Goal: Navigation & Orientation: Find specific page/section

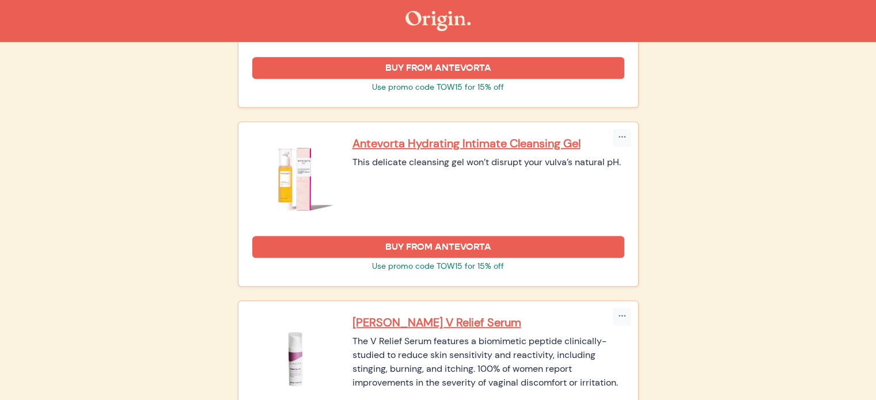
scroll to position [753, 0]
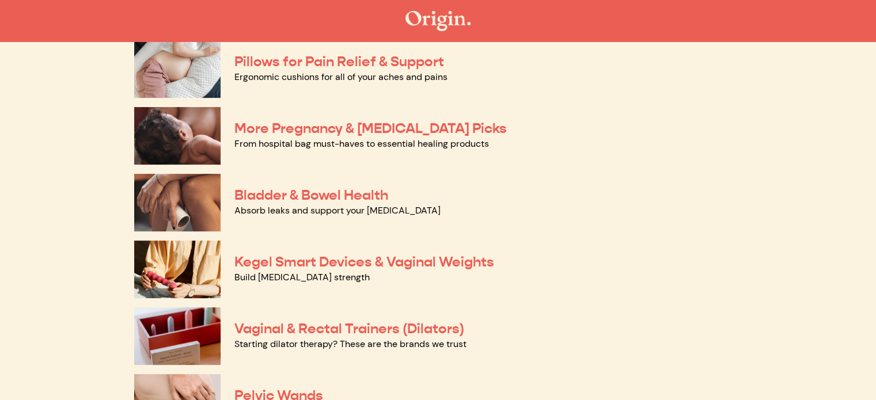
scroll to position [288, 0]
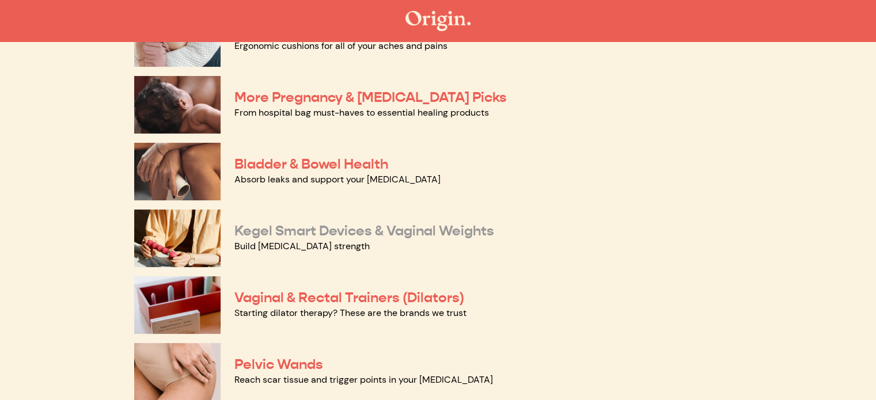
click at [386, 232] on link "Kegel Smart Devices & Vaginal Weights" at bounding box center [364, 230] width 260 height 17
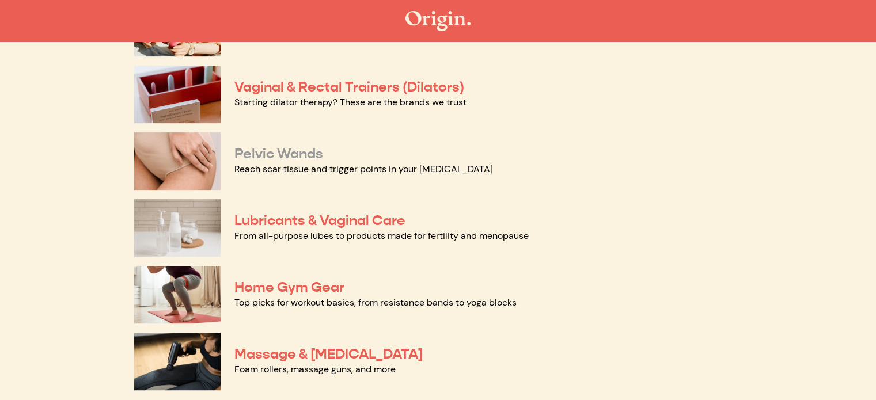
scroll to position [518, 0]
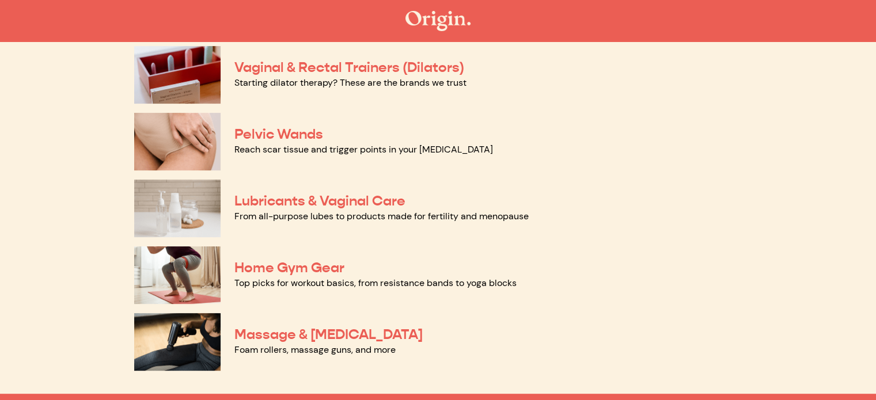
click at [310, 152] on link "Reach scar tissue and trigger points in your pelvic floor" at bounding box center [363, 149] width 259 height 12
click at [366, 198] on link "Lubricants & Vaginal Care" at bounding box center [319, 200] width 171 height 17
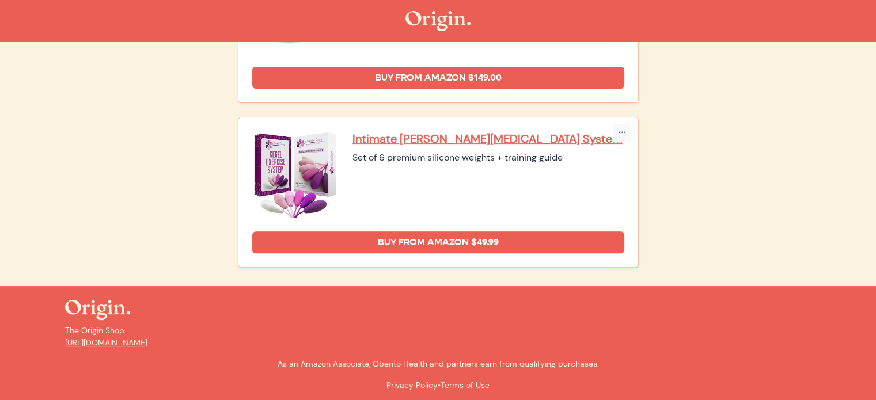
scroll to position [410, 0]
